Goal: Check status: Check status

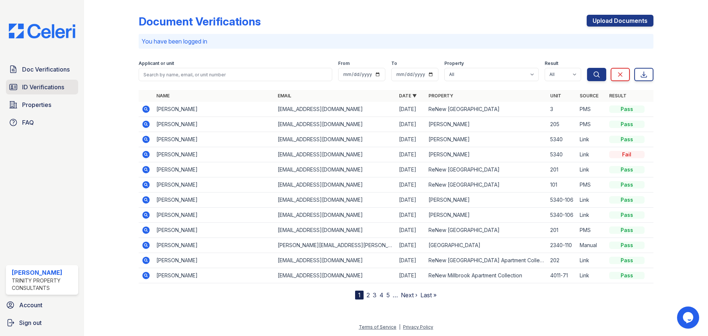
click at [30, 82] on link "ID Verifications" at bounding box center [42, 87] width 72 height 15
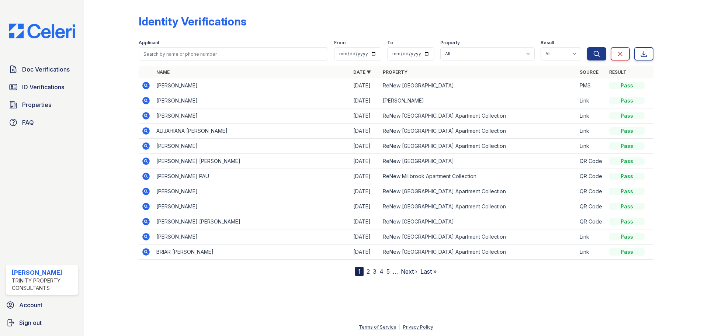
click at [211, 63] on form "Applicant From To Property All ReNew 3902 ReNew Kentwood ReNew Millbrook Apartm…" at bounding box center [396, 49] width 515 height 30
click at [211, 51] on input "search" at bounding box center [234, 53] width 190 height 13
type input "chatman"
click at [587, 47] on button "Search" at bounding box center [596, 53] width 19 height 13
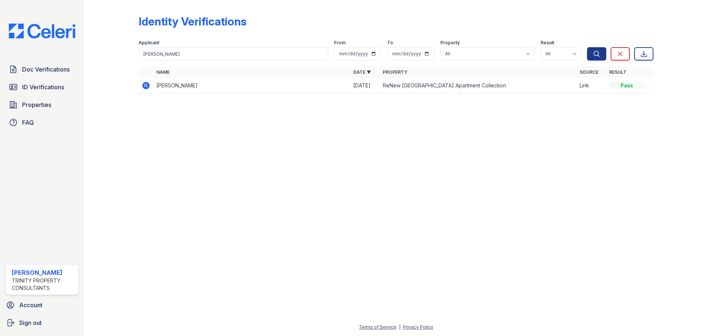
click at [144, 86] on icon at bounding box center [145, 85] width 7 height 7
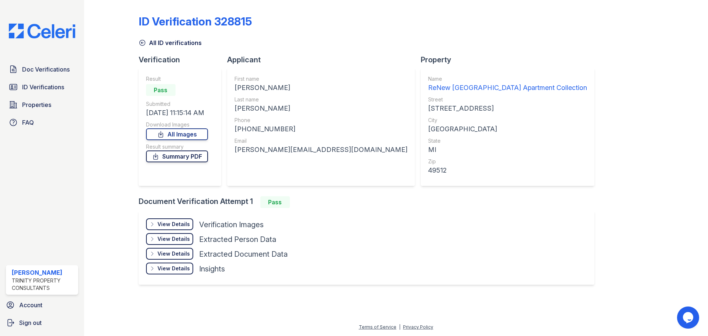
click at [193, 156] on link "Summary PDF" at bounding box center [177, 157] width 62 height 12
click at [194, 135] on link "All Images" at bounding box center [177, 134] width 62 height 12
